Goal: Task Accomplishment & Management: Use online tool/utility

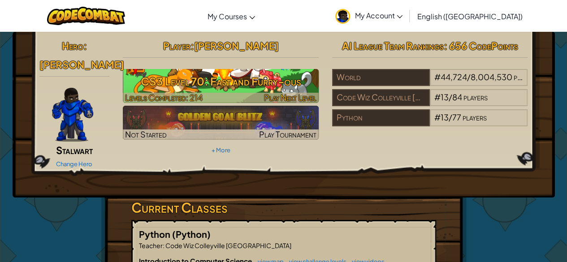
drag, startPoint x: 233, startPoint y: 95, endPoint x: 232, endPoint y: 86, distance: 9.9
click at [232, 86] on h3 "CS3 Level 70: Fast and Furry-ous" at bounding box center [221, 81] width 196 height 20
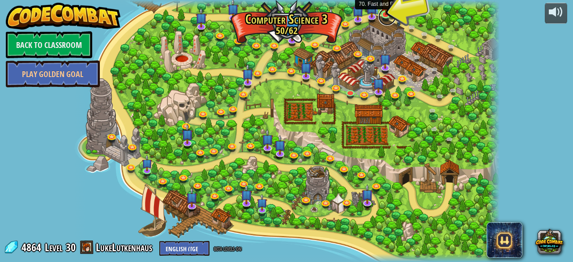
click at [387, 21] on link at bounding box center [387, 17] width 18 height 18
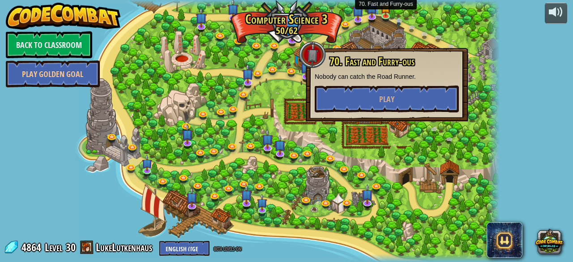
click at [369, 83] on div "70. Fast and Furry-ous Nobody can catch the Road Runner. Play" at bounding box center [387, 84] width 144 height 57
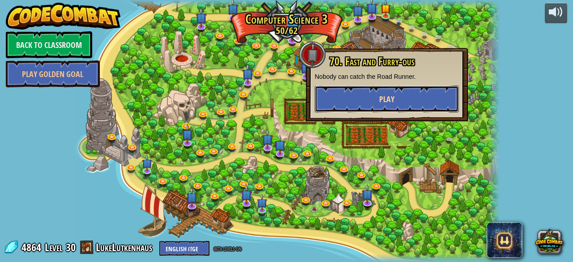
click at [366, 90] on button "Play" at bounding box center [387, 99] width 144 height 27
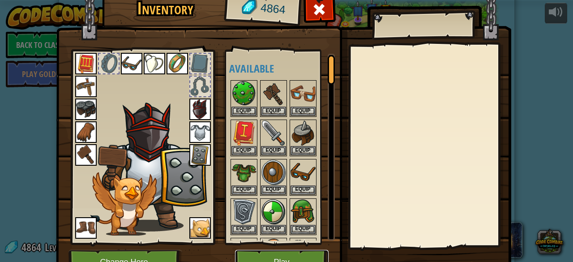
click at [282, 256] on button "Play" at bounding box center [282, 262] width 94 height 25
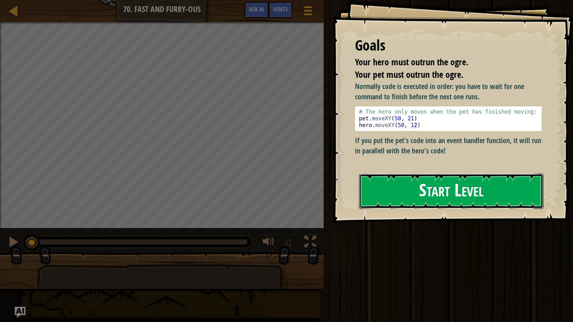
click at [429, 174] on button "Start Level" at bounding box center [451, 191] width 185 height 35
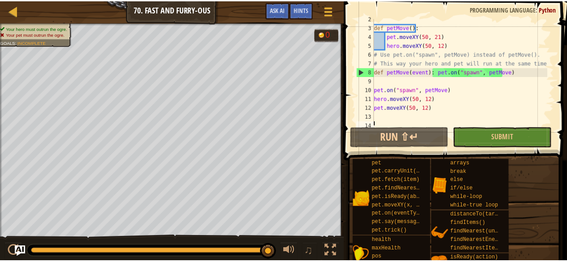
scroll to position [18, 0]
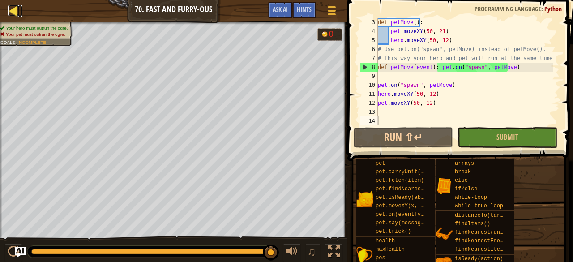
click at [20, 9] on link "Map" at bounding box center [20, 11] width 4 height 12
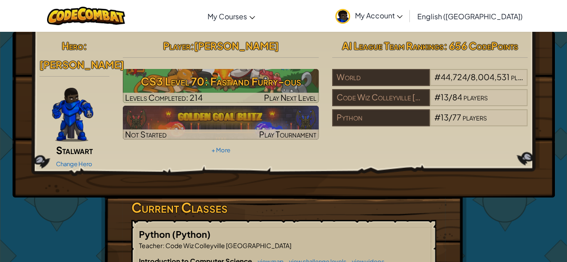
click at [402, 16] on span "My Account" at bounding box center [378, 15] width 48 height 9
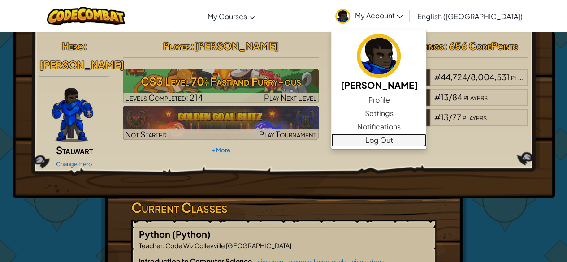
click at [419, 140] on link "Log Out" at bounding box center [378, 139] width 95 height 13
